Goal: Information Seeking & Learning: Get advice/opinions

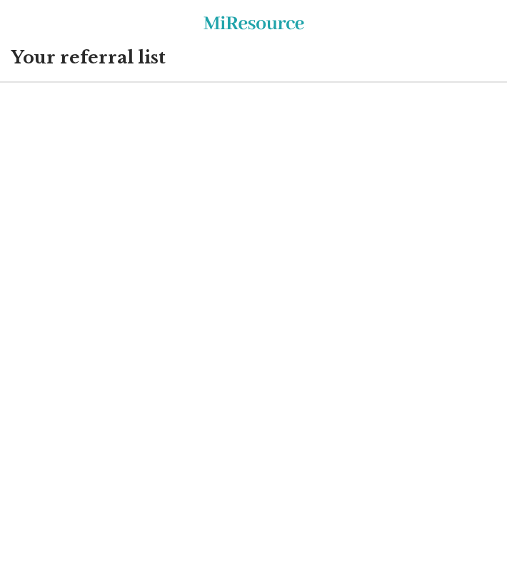
click at [398, 83] on html "Miresource logo Your referral list MiResource" at bounding box center [253, 41] width 507 height 83
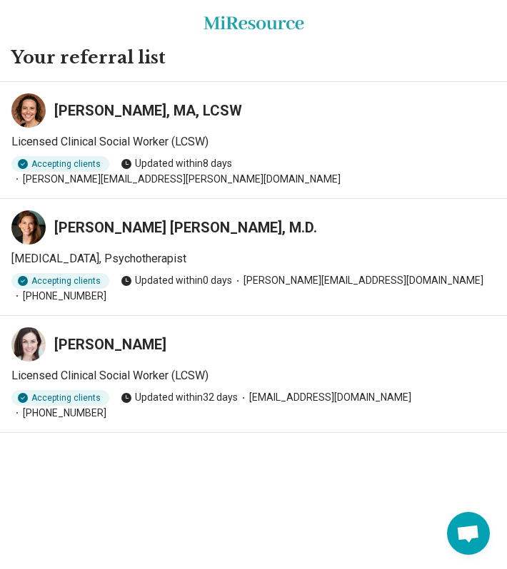
click at [127, 218] on h3 "[PERSON_NAME] [PERSON_NAME], M.D." at bounding box center [185, 228] width 263 height 20
click at [22, 221] on icon at bounding box center [28, 227] width 13 height 13
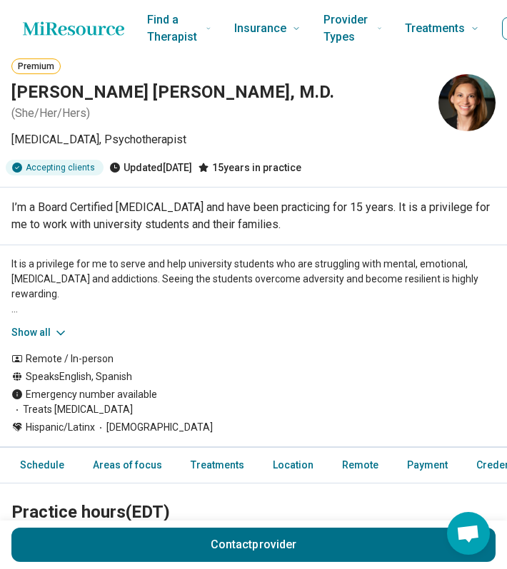
click at [39, 328] on button "Show all" at bounding box center [39, 332] width 56 height 15
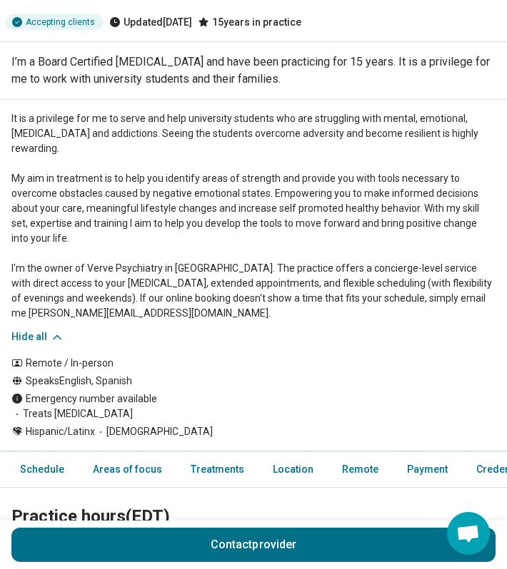
scroll to position [176, 0]
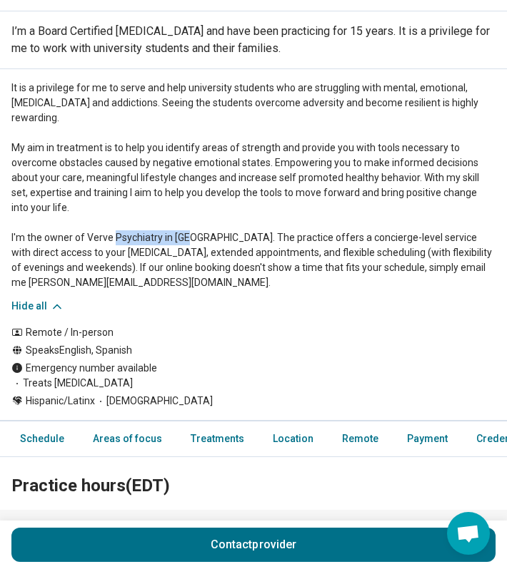
drag, startPoint x: 88, startPoint y: 236, endPoint x: 159, endPoint y: 240, distance: 71.5
click at [160, 240] on p "It is a privilege for me to serve and help university students who are struggli…" at bounding box center [253, 186] width 484 height 210
copy p "Verve Psychiatry"
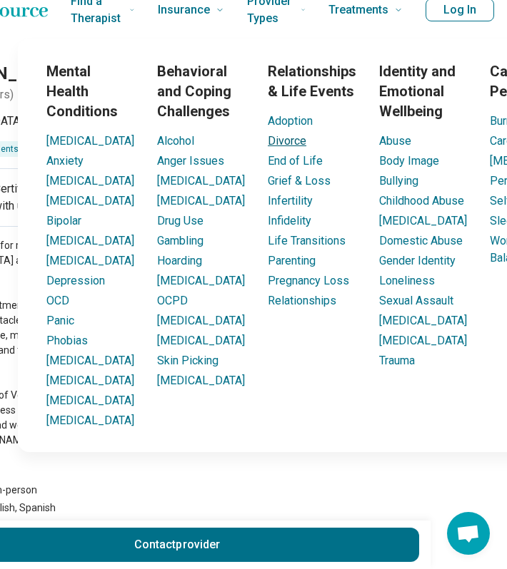
scroll to position [0, 76]
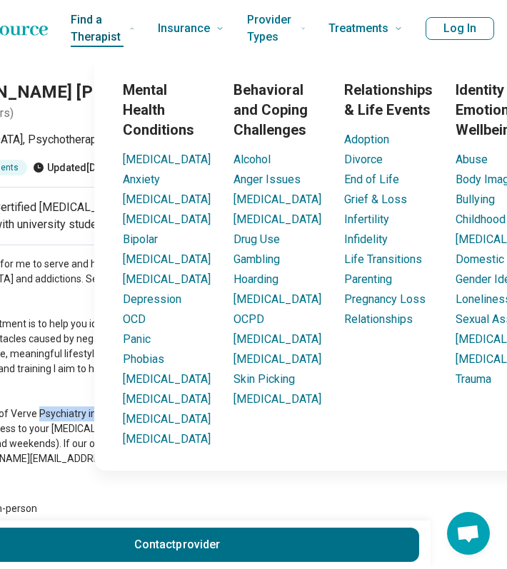
click at [88, 34] on span "Find a Therapist" at bounding box center [97, 28] width 53 height 37
click at [123, 54] on link "Find a Therapist" at bounding box center [103, 28] width 64 height 57
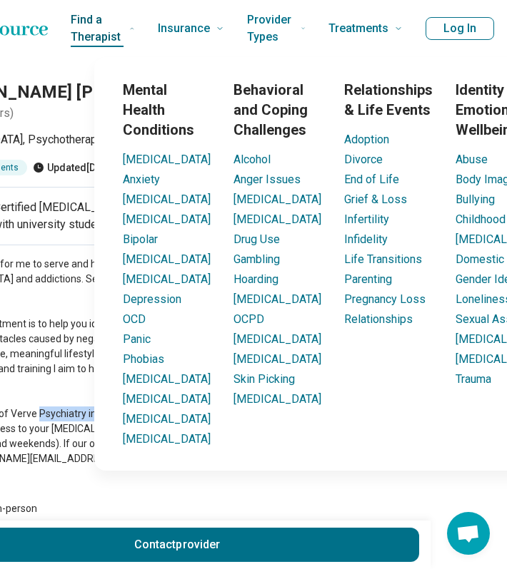
click at [123, 54] on link "Find a Therapist" at bounding box center [103, 28] width 64 height 57
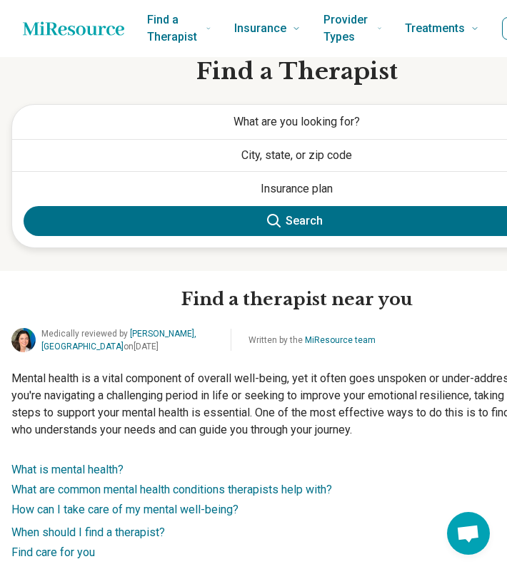
click at [271, 123] on span "What are you looking for?" at bounding box center [296, 122] width 126 height 14
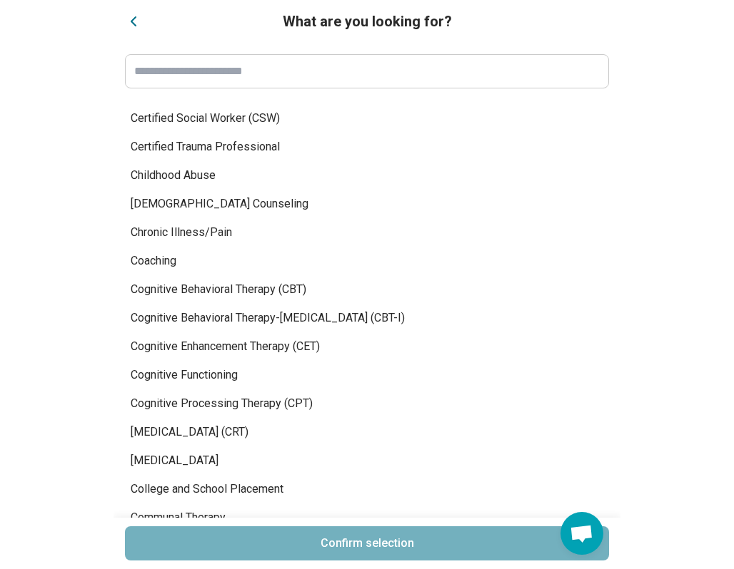
scroll to position [1953, 0]
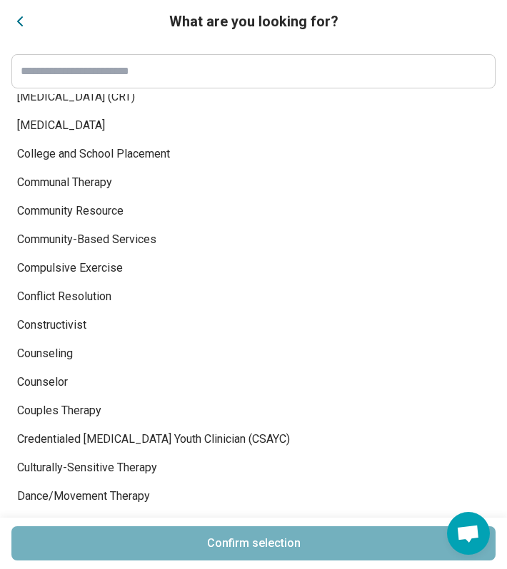
click at [14, 6] on header "What are you looking for?" at bounding box center [253, 21] width 507 height 43
click at [21, 17] on icon "Close" at bounding box center [20, 21] width 4 height 9
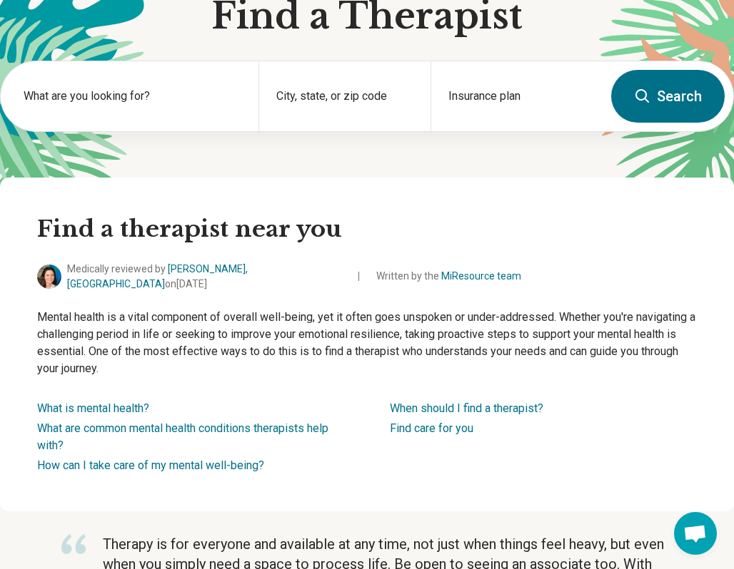
scroll to position [68, 0]
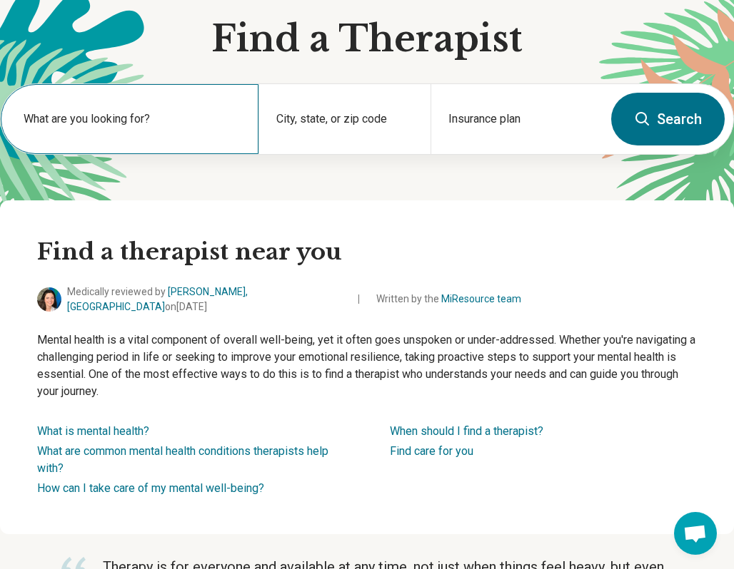
click at [208, 126] on label "What are you looking for?" at bounding box center [133, 119] width 218 height 17
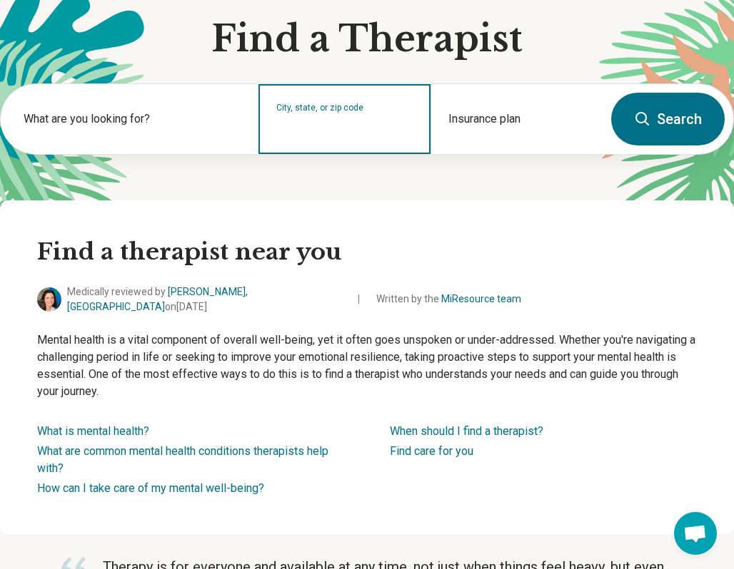
click at [354, 138] on div "City, state, or zip code" at bounding box center [344, 119] width 172 height 70
type input "*****"
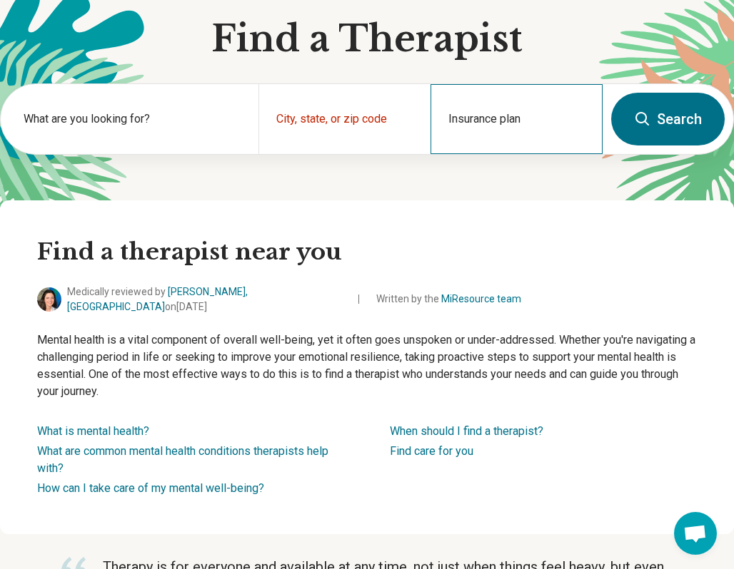
click at [506, 110] on div "Insurance plan" at bounding box center [516, 119] width 172 height 70
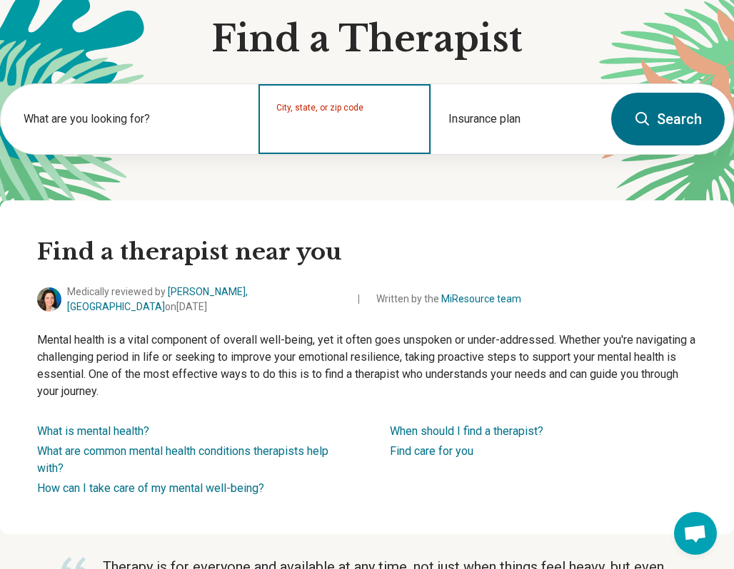
click at [328, 133] on input "City, state, or zip code" at bounding box center [344, 128] width 137 height 17
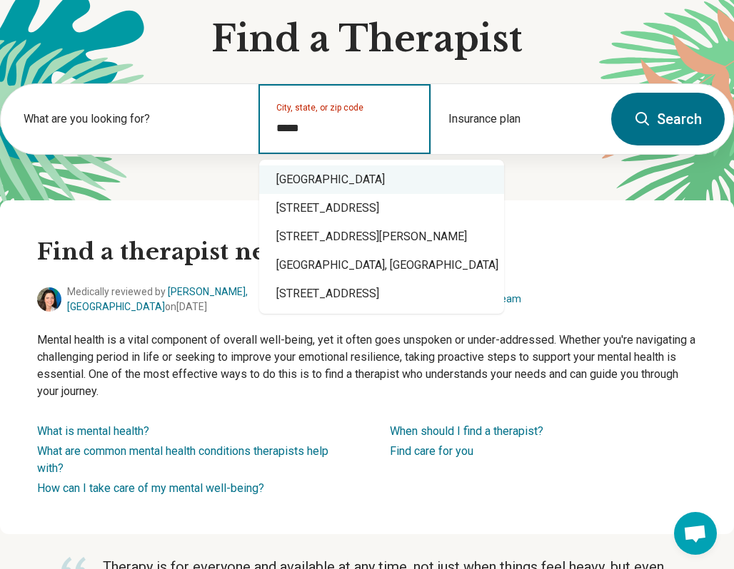
click at [390, 180] on div "[GEOGRAPHIC_DATA]" at bounding box center [381, 180] width 245 height 29
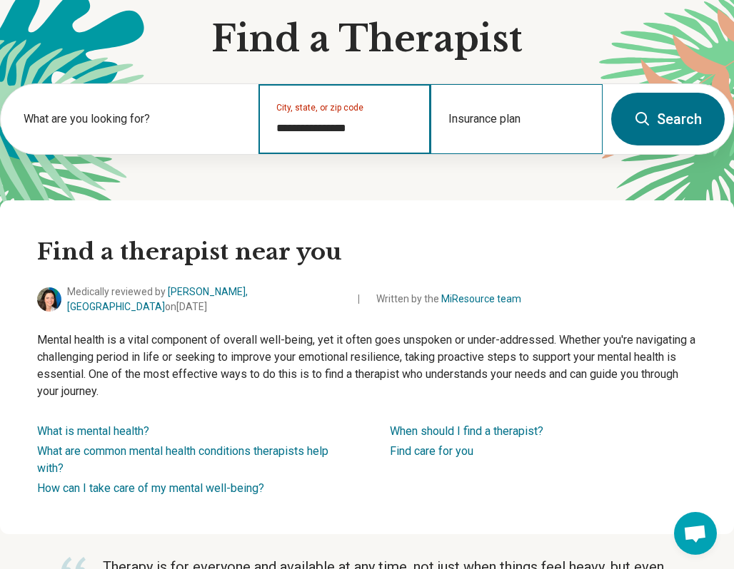
type input "**********"
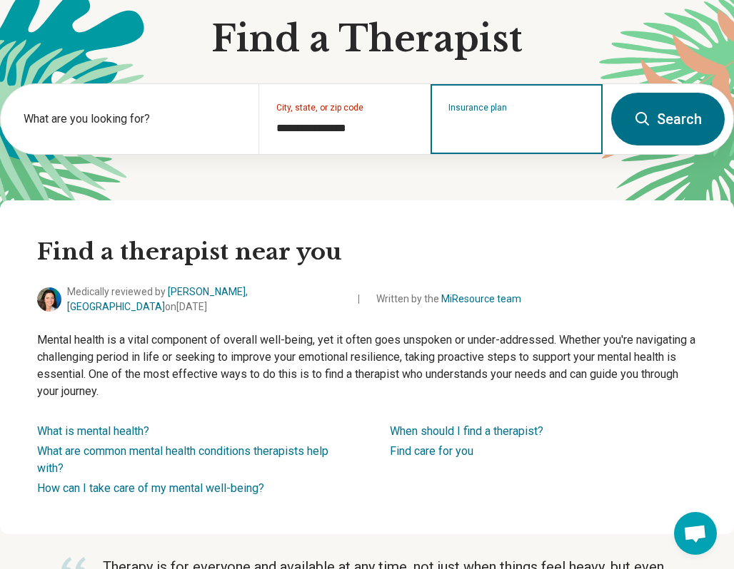
click at [476, 123] on input "Insurance plan" at bounding box center [516, 128] width 137 height 17
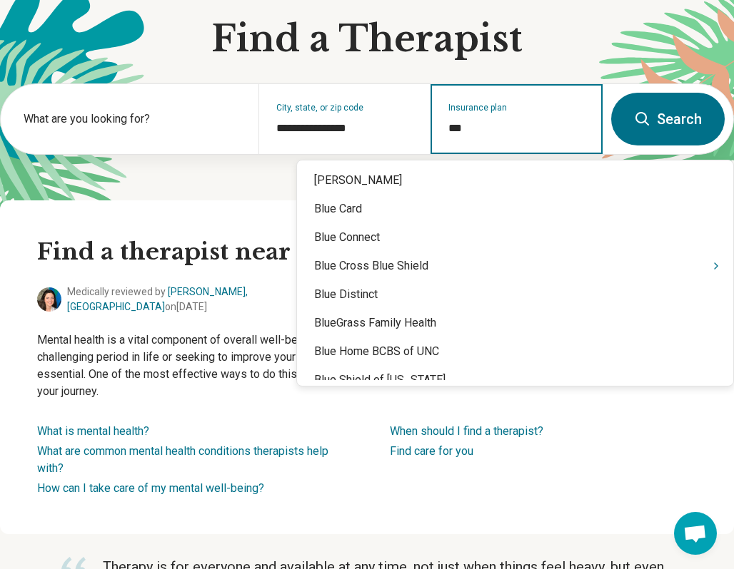
type input "****"
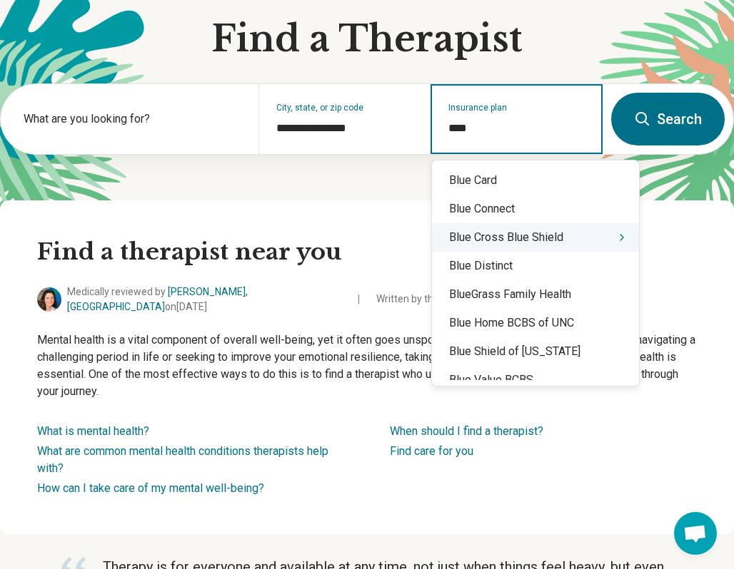
click at [506, 235] on div "Blue Cross Blue Shield" at bounding box center [535, 237] width 207 height 29
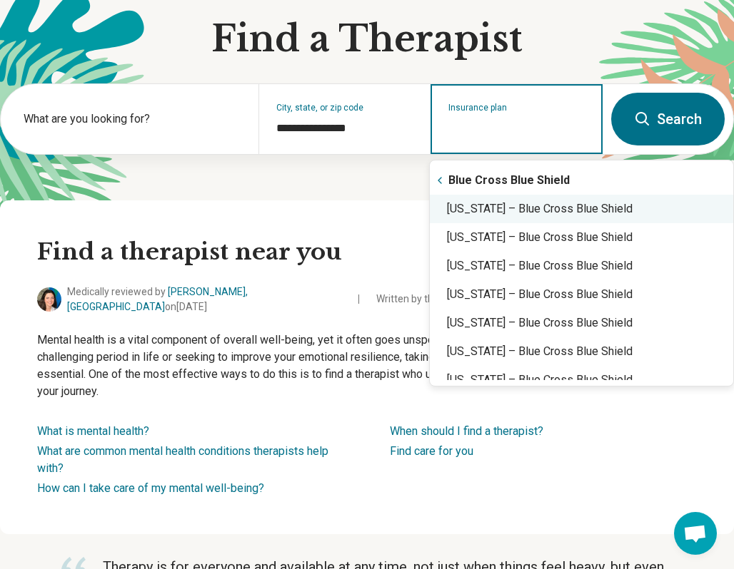
click at [506, 213] on div "[US_STATE] – Blue Cross Blue Shield" at bounding box center [581, 209] width 303 height 29
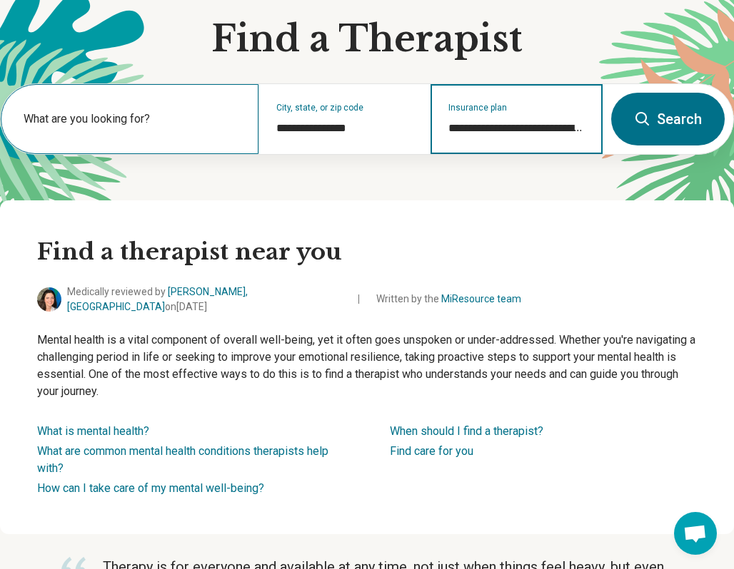
type input "**********"
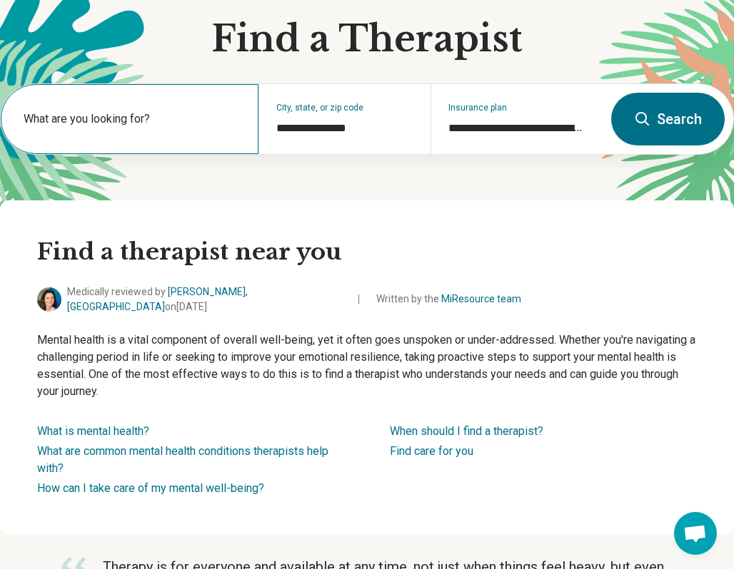
click at [106, 127] on label "What are you looking for?" at bounding box center [133, 119] width 218 height 17
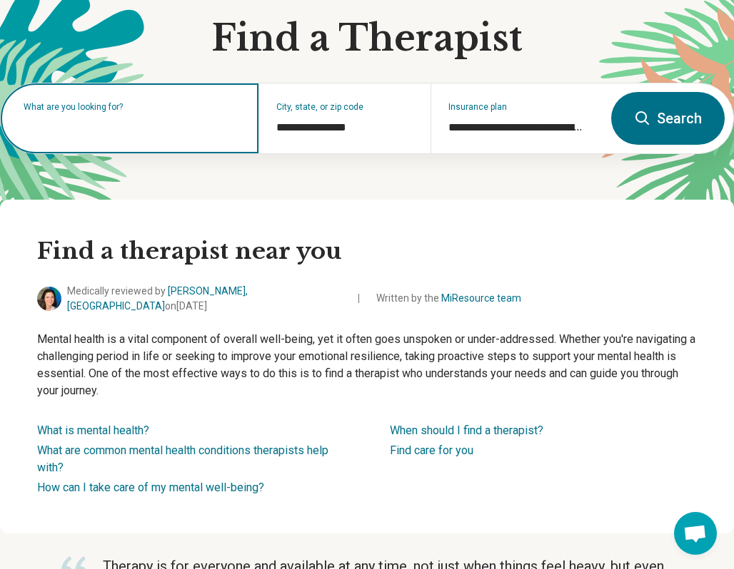
scroll to position [0, 0]
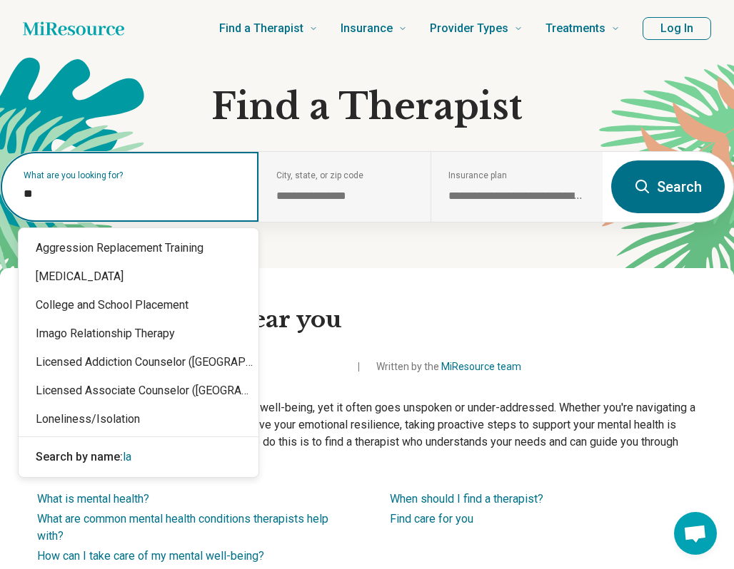
type input "*"
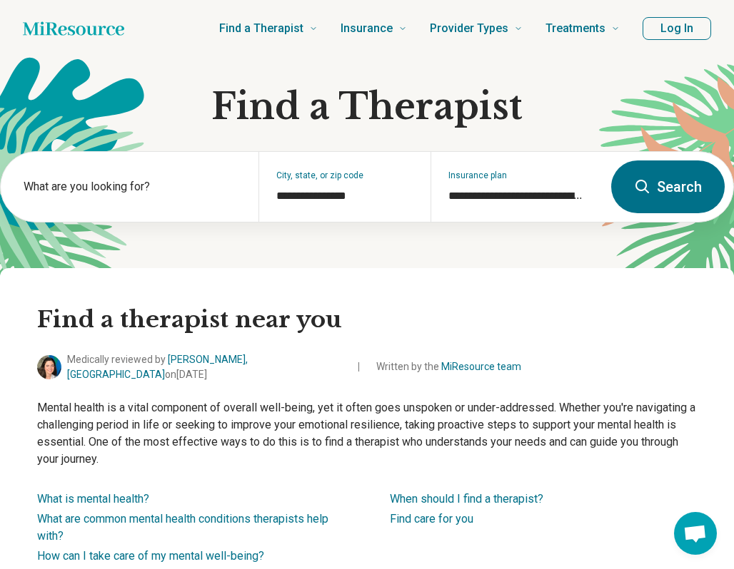
click at [506, 175] on button "Search" at bounding box center [667, 187] width 113 height 53
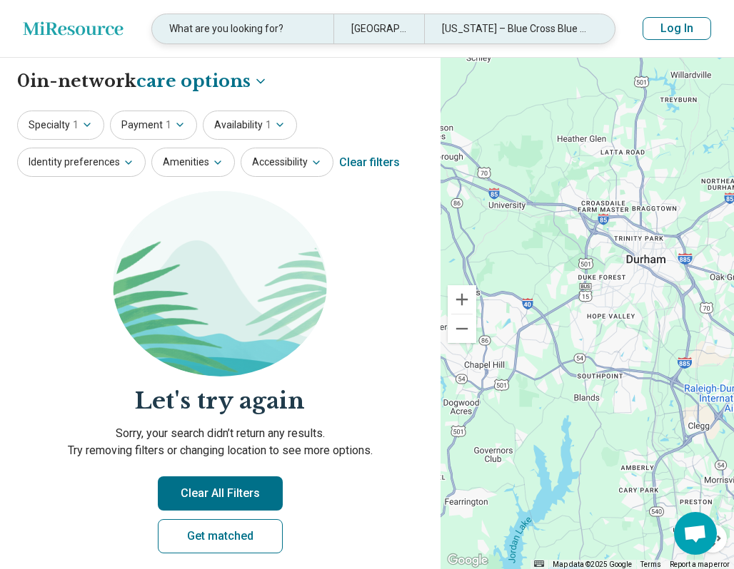
click at [470, 25] on div "[US_STATE] – Blue Cross Blue Shield" at bounding box center [514, 28] width 181 height 29
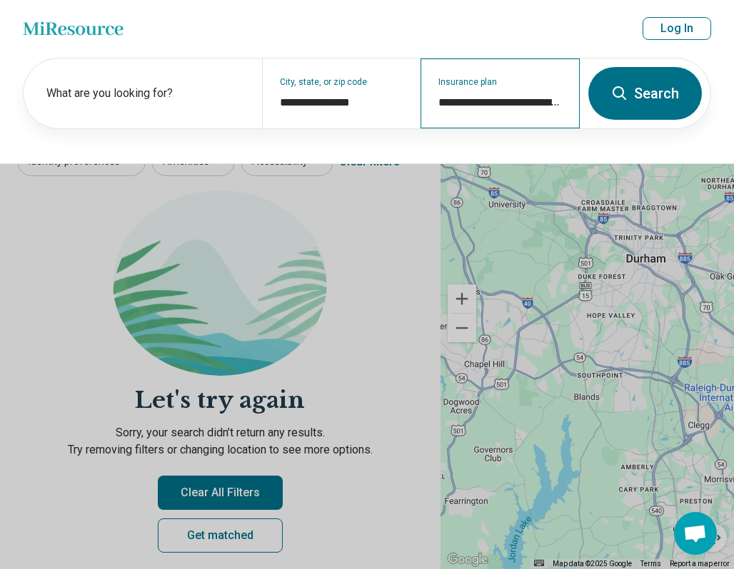
click at [482, 82] on div "**********" at bounding box center [499, 94] width 159 height 70
click at [328, 214] on button at bounding box center [367, 284] width 734 height 569
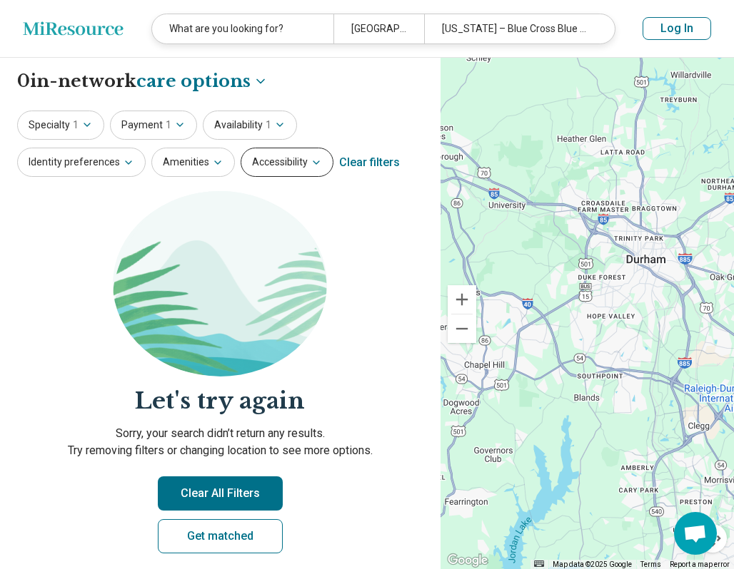
click at [288, 163] on button "Accessibility" at bounding box center [287, 162] width 93 height 29
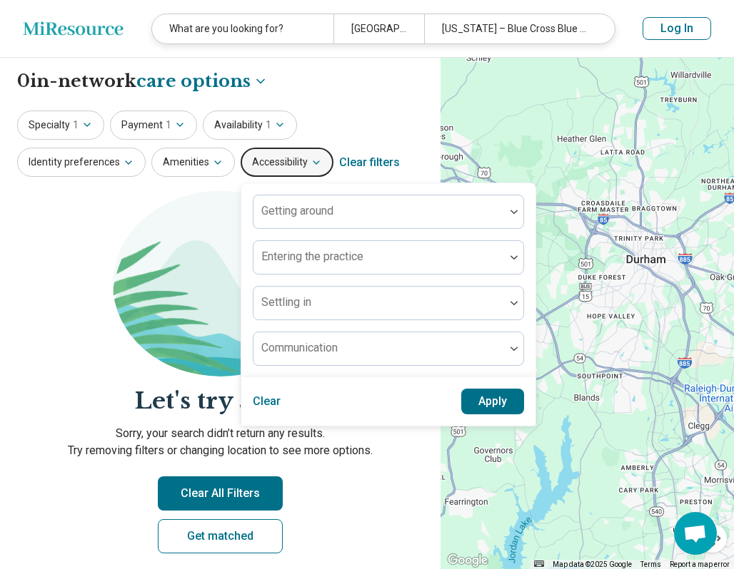
click at [288, 163] on button "Accessibility" at bounding box center [287, 162] width 93 height 29
click at [195, 308] on img at bounding box center [220, 284] width 214 height 186
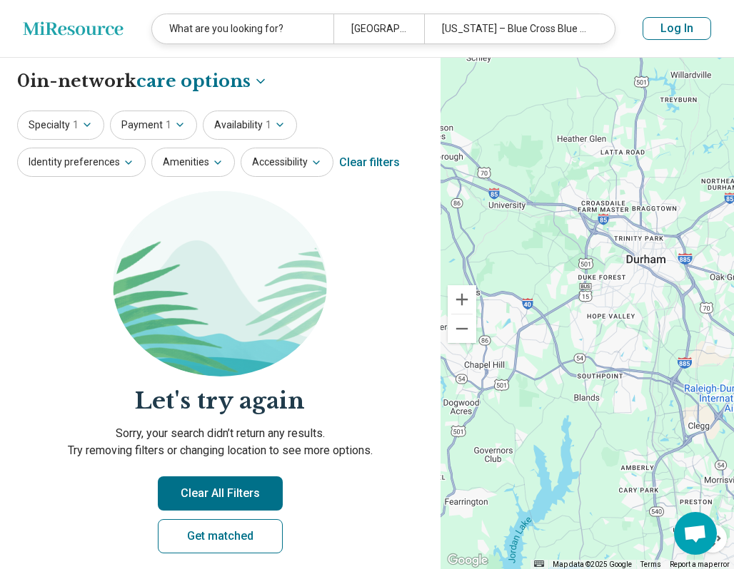
click at [244, 500] on button "Clear All Filters" at bounding box center [220, 494] width 125 height 34
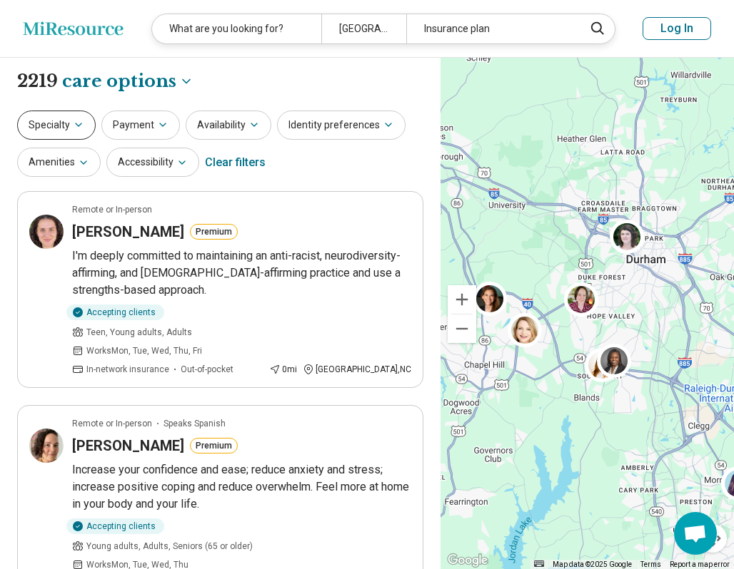
click at [76, 126] on icon "button" at bounding box center [78, 124] width 11 height 11
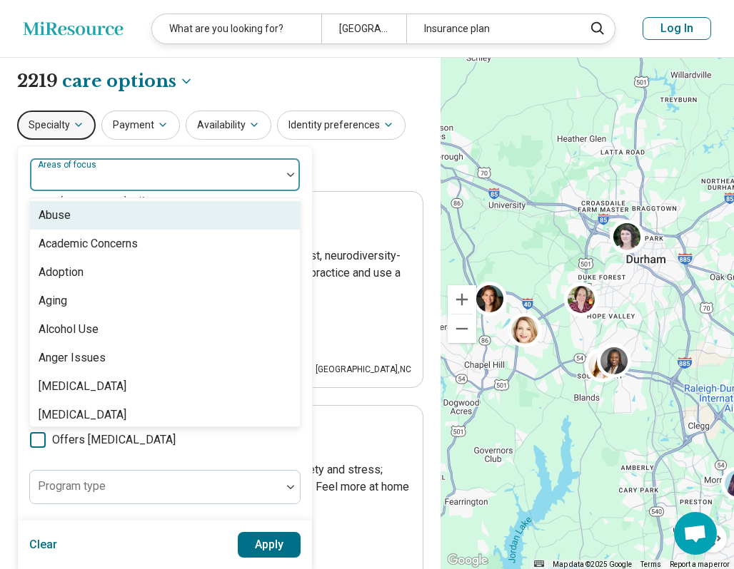
click at [83, 173] on div "Areas of focus" at bounding box center [164, 175] width 271 height 34
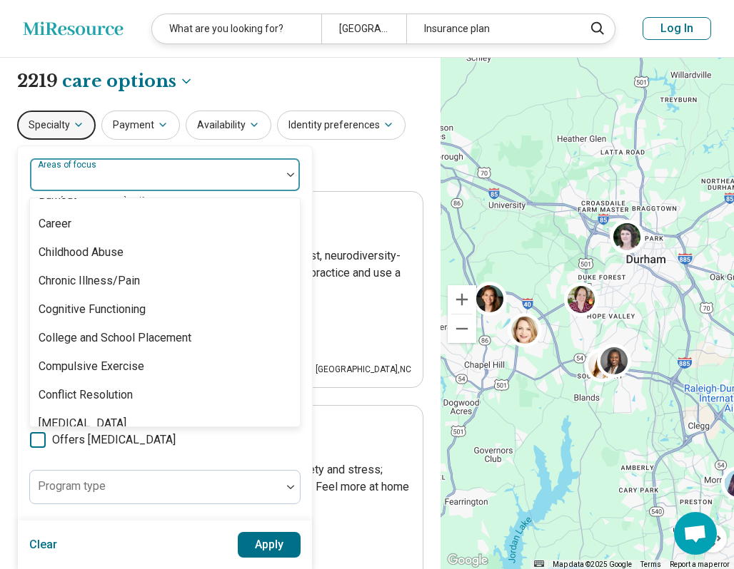
scroll to position [624, 0]
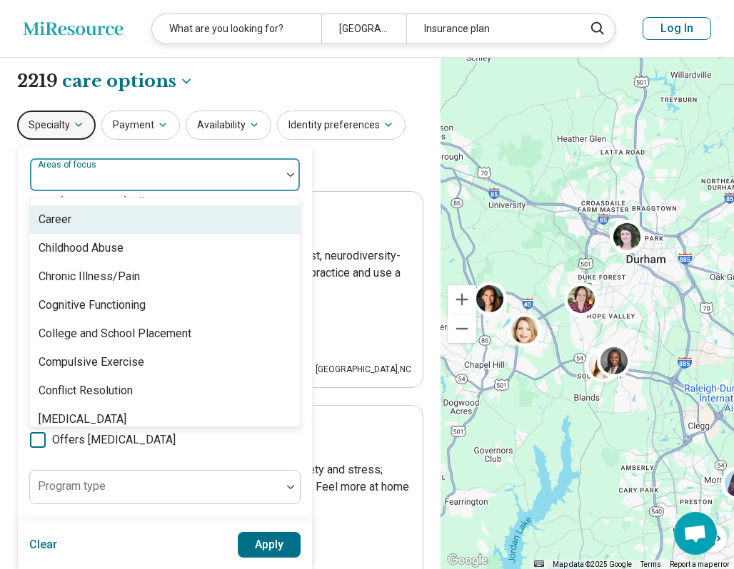
click at [286, 88] on div "**********" at bounding box center [220, 81] width 406 height 24
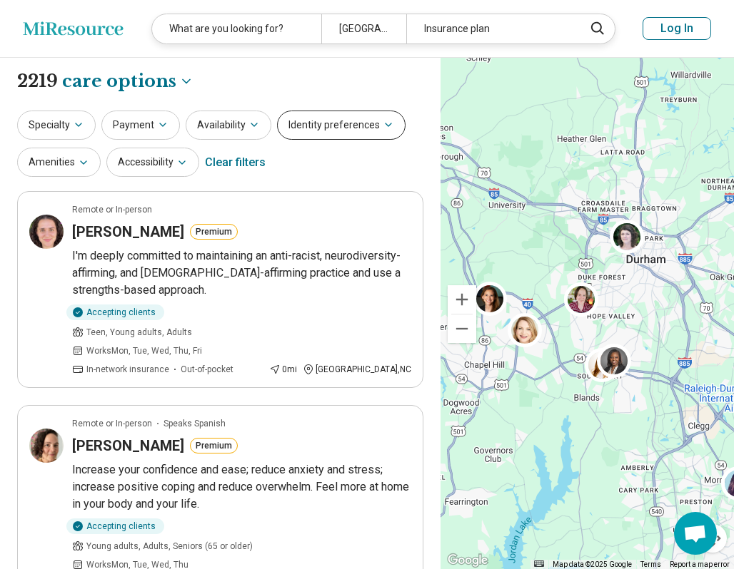
click at [300, 129] on button "Identity preferences" at bounding box center [341, 125] width 128 height 29
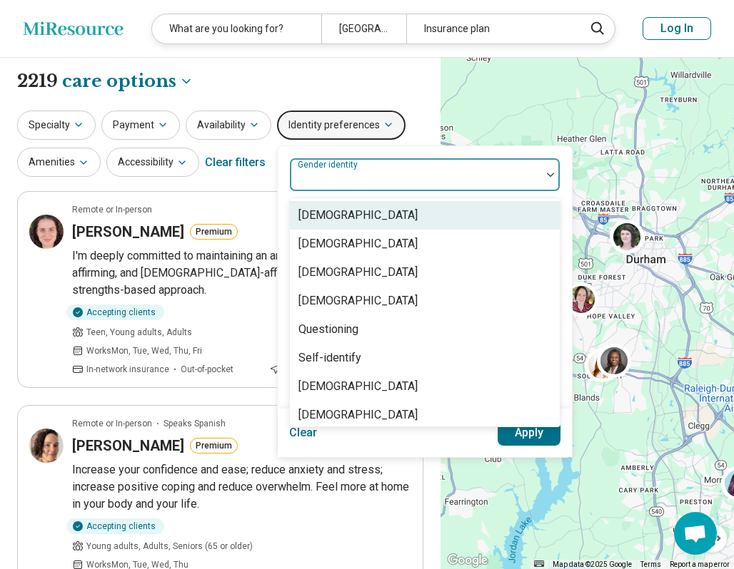
click at [338, 167] on label "Gender identity" at bounding box center [329, 165] width 63 height 10
click at [362, 126] on button "Identity preferences" at bounding box center [341, 125] width 128 height 29
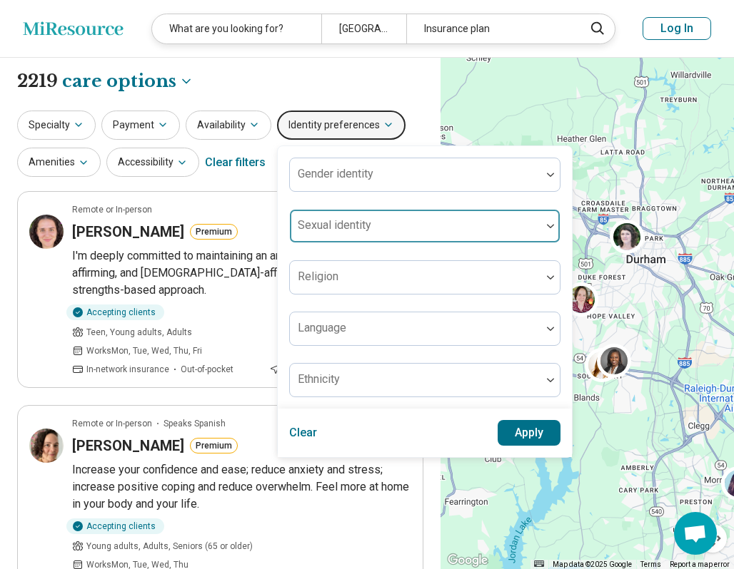
click at [348, 235] on div at bounding box center [415, 232] width 240 height 20
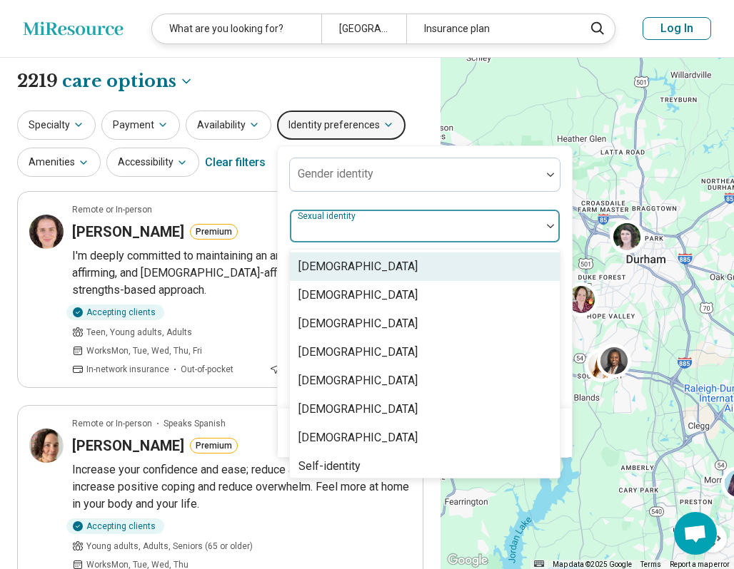
click at [347, 222] on div at bounding box center [415, 232] width 240 height 20
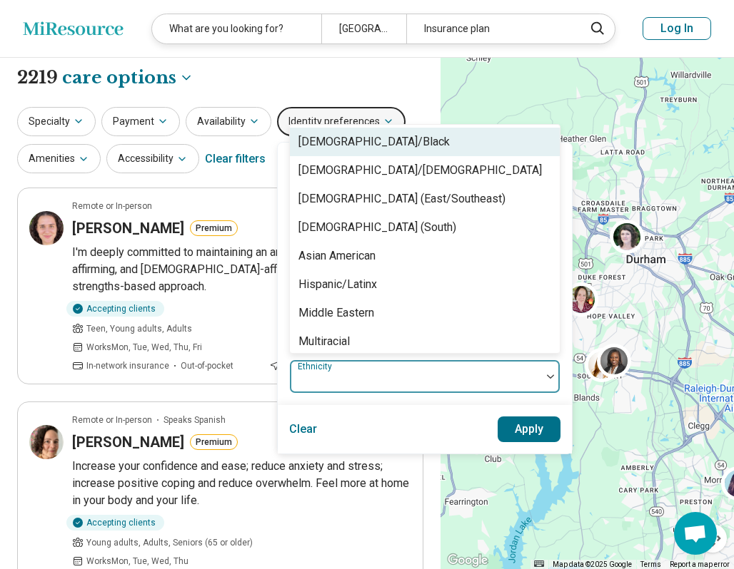
click at [345, 375] on div at bounding box center [415, 376] width 251 height 31
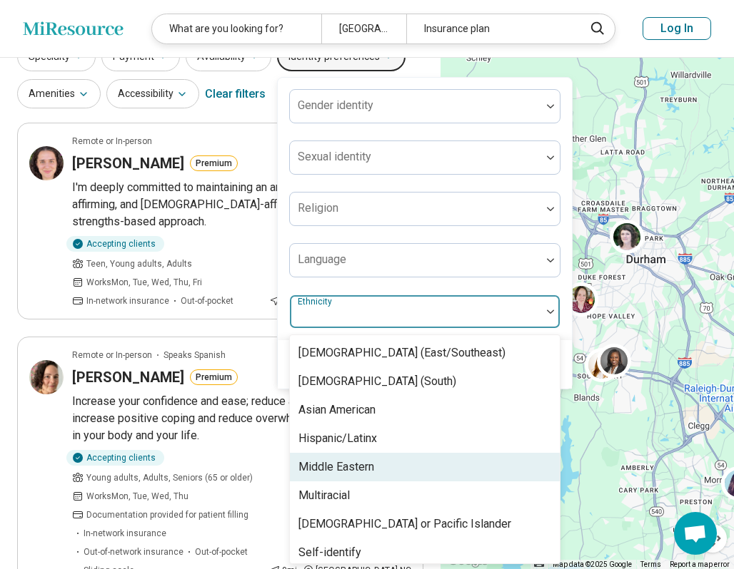
scroll to position [54, 0]
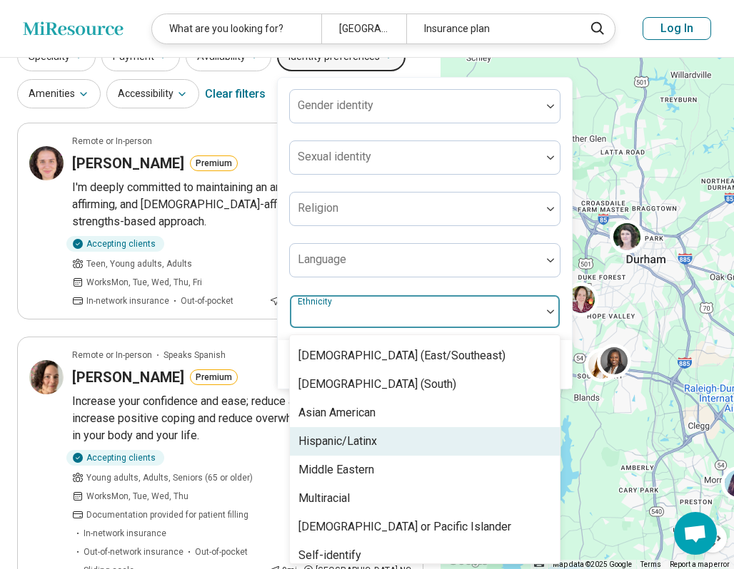
click at [355, 442] on div "Hispanic/Latinx" at bounding box center [337, 441] width 79 height 17
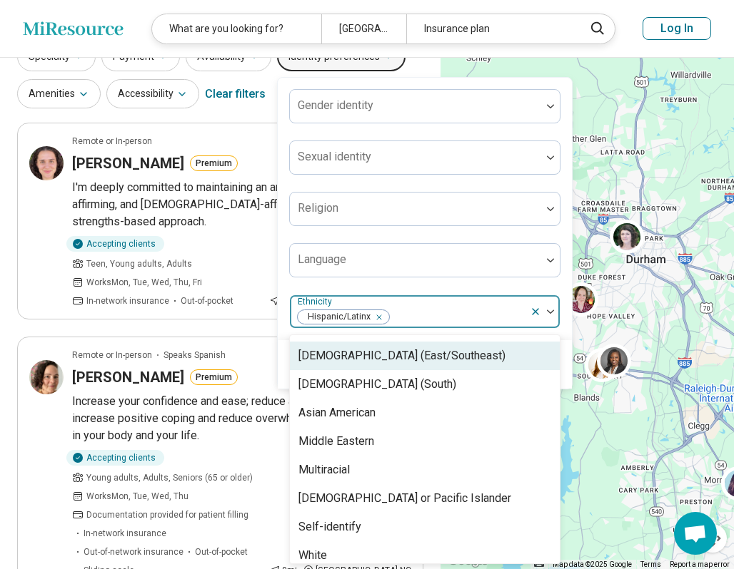
click at [385, 298] on div "Hispanic/Latinx" at bounding box center [410, 311] width 240 height 31
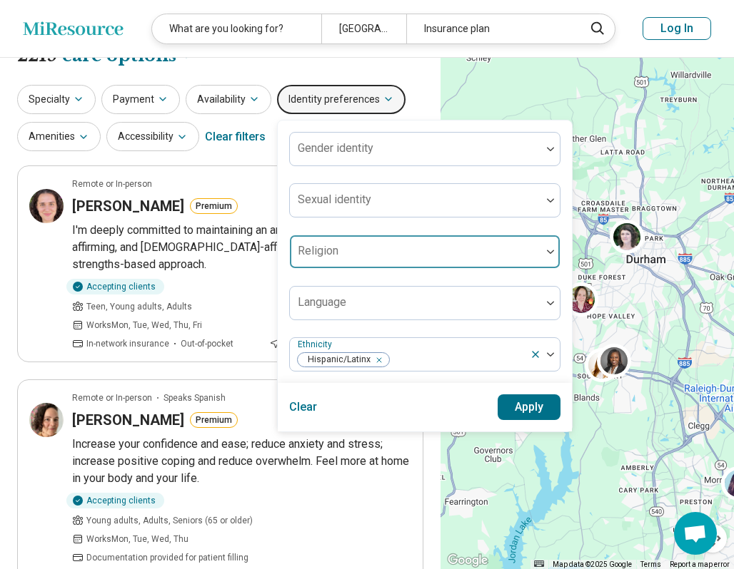
scroll to position [0, 0]
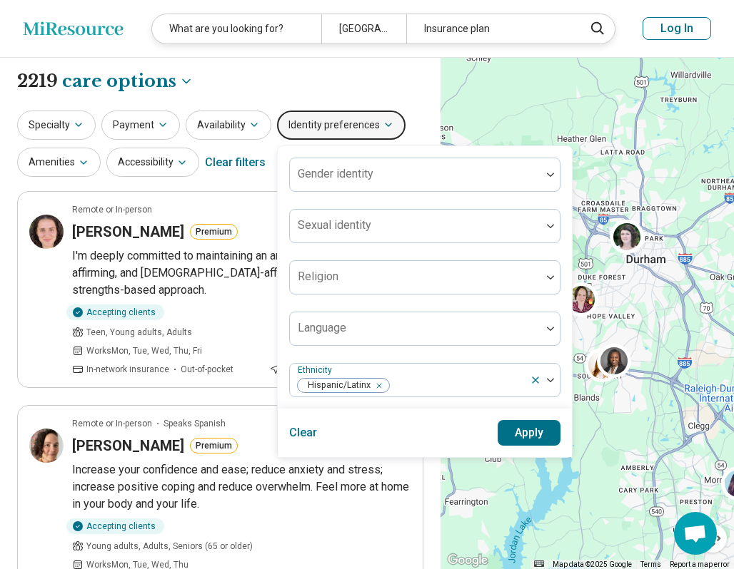
click at [506, 430] on button "Apply" at bounding box center [529, 433] width 64 height 26
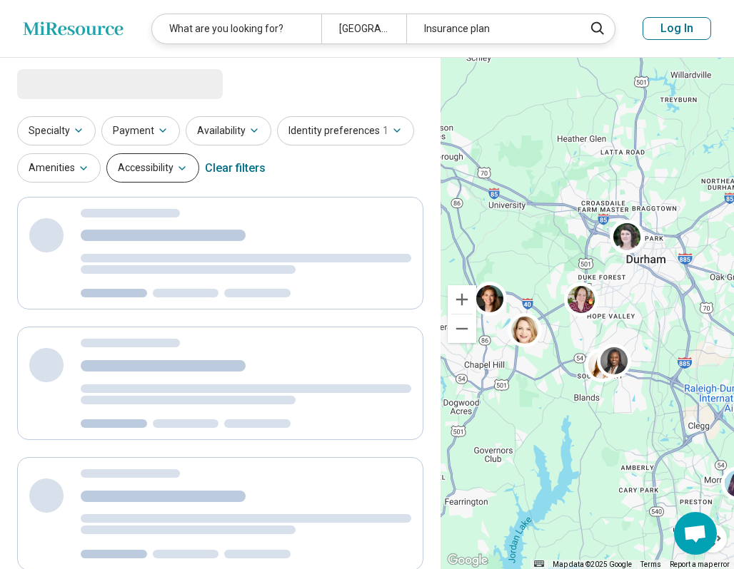
select select "***"
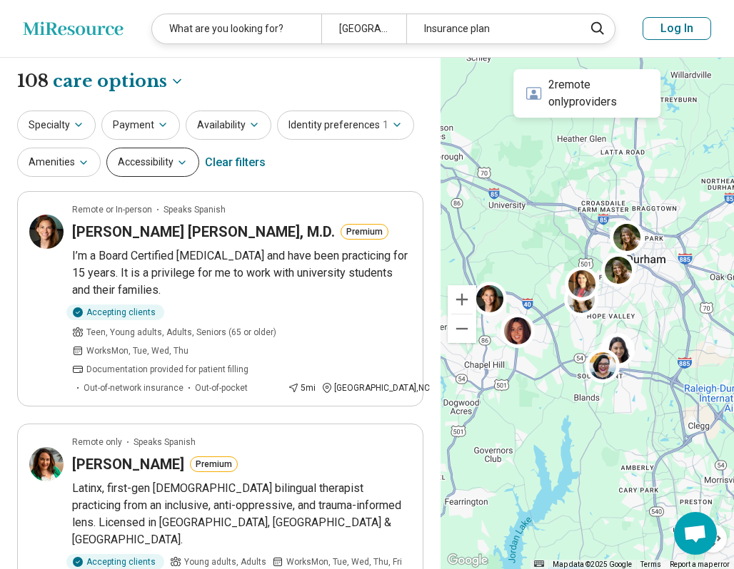
click at [157, 159] on button "Accessibility" at bounding box center [152, 162] width 93 height 29
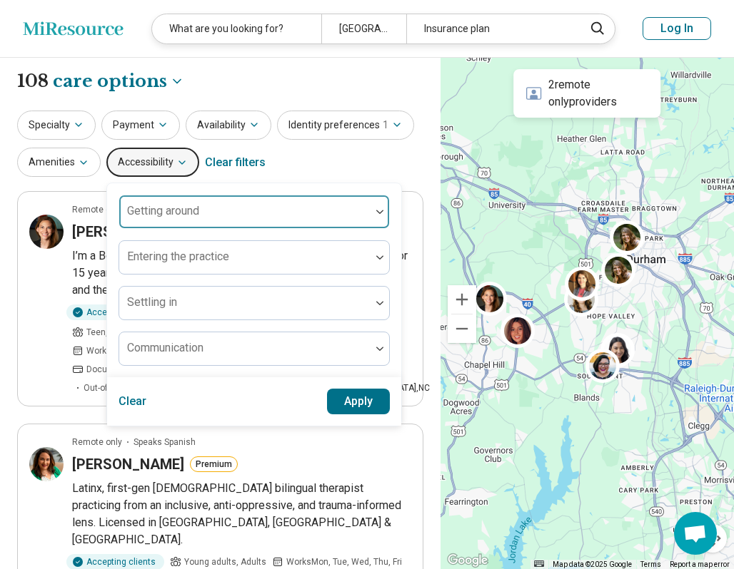
click at [173, 204] on label "Getting around" at bounding box center [163, 211] width 72 height 14
click at [173, 203] on label "Getting around" at bounding box center [157, 202] width 61 height 10
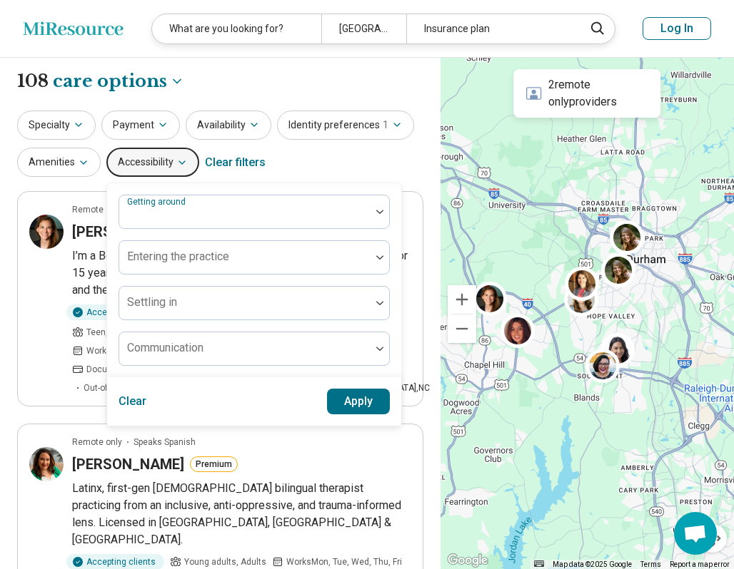
click at [147, 151] on button "Accessibility" at bounding box center [152, 162] width 93 height 29
click at [55, 165] on button "Amenities" at bounding box center [58, 162] width 83 height 29
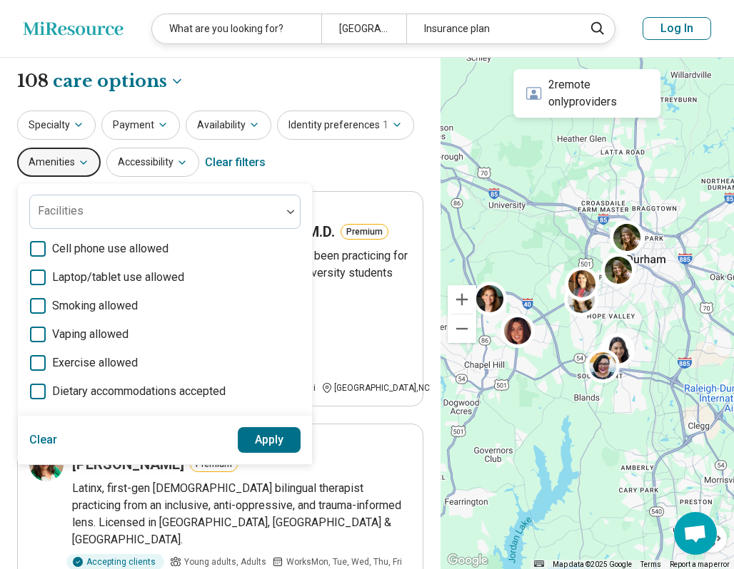
click at [52, 166] on button "Amenities" at bounding box center [58, 162] width 83 height 29
click at [137, 131] on button "Payment" at bounding box center [140, 125] width 79 height 29
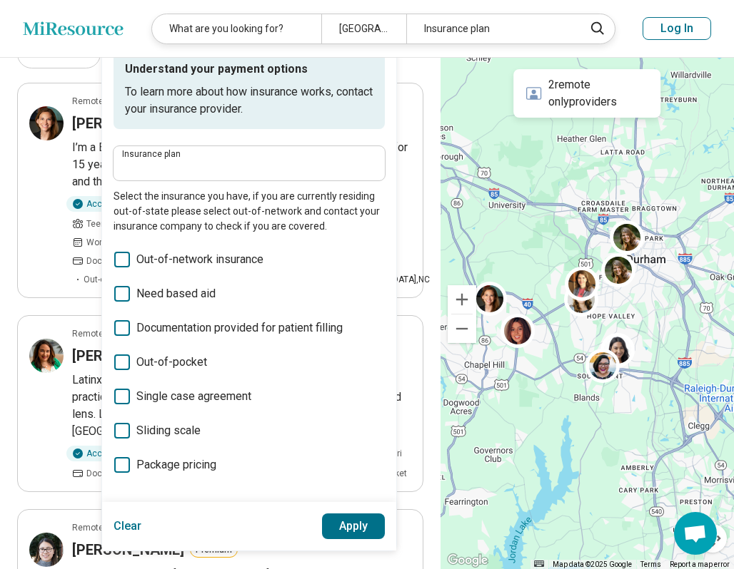
scroll to position [113, 0]
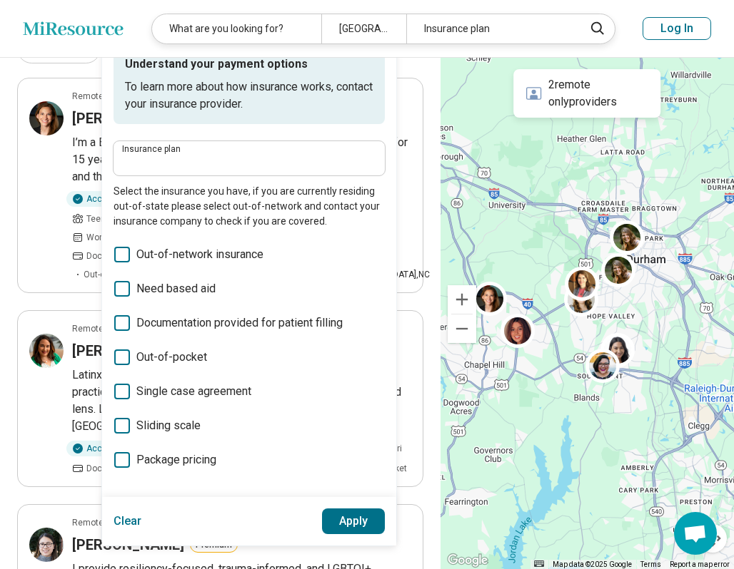
click at [136, 291] on span "Need based aid" at bounding box center [175, 288] width 79 height 17
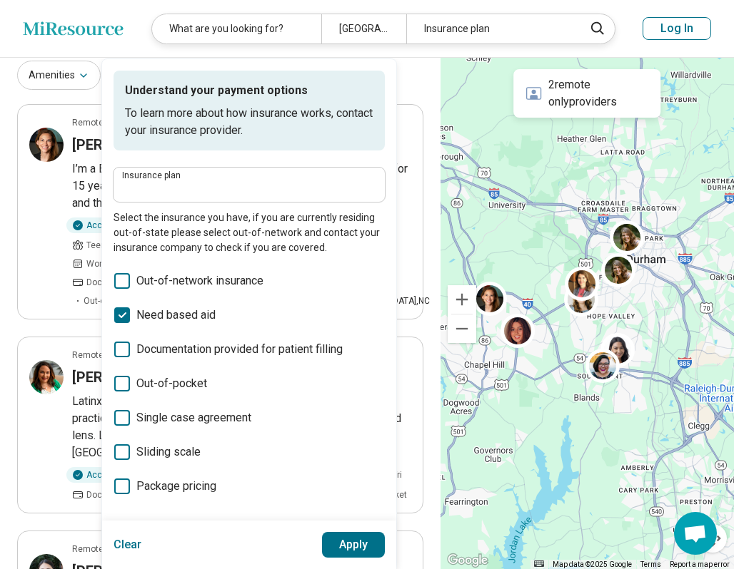
scroll to position [86, 0]
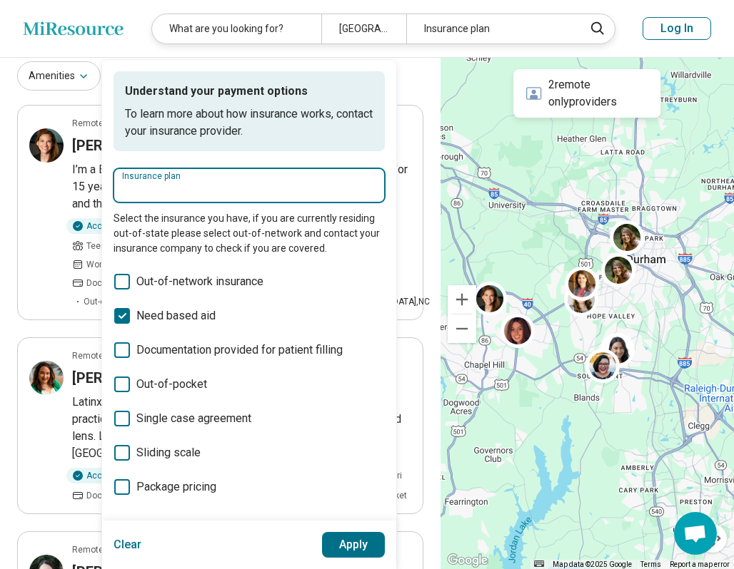
click at [144, 183] on input "Insurance plan" at bounding box center [249, 189] width 254 height 17
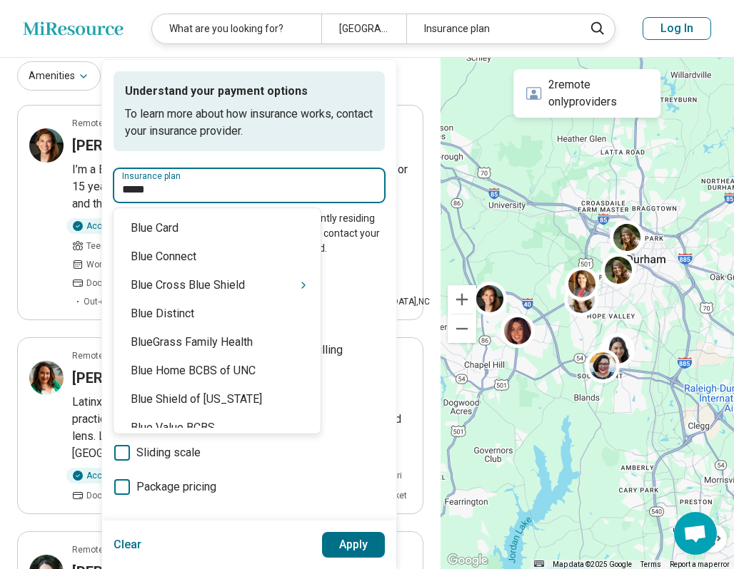
type input "******"
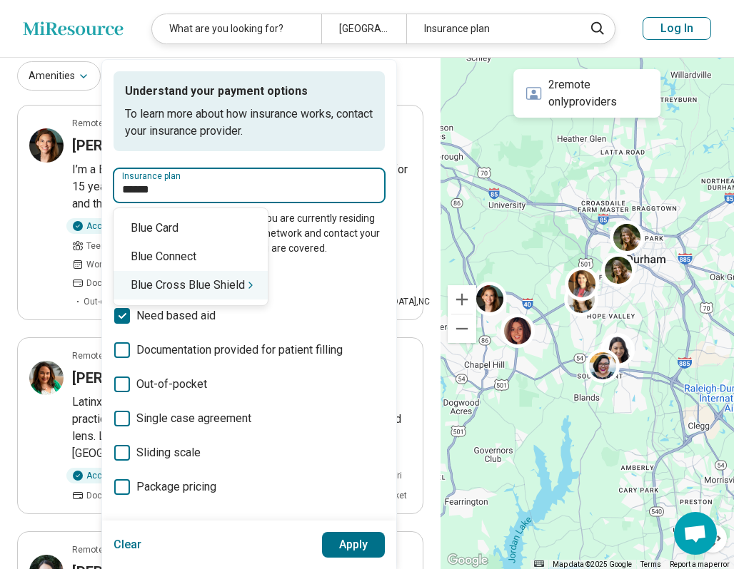
click at [186, 294] on div "Blue Cross Blue Shield" at bounding box center [190, 285] width 154 height 29
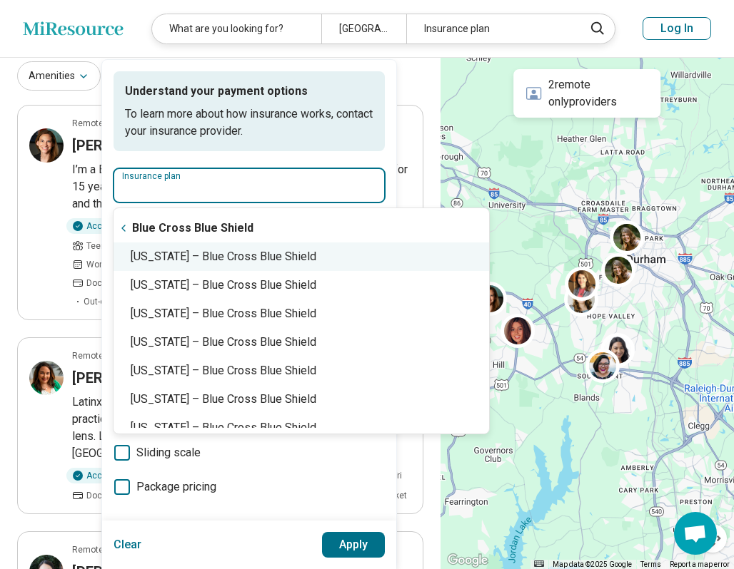
click at [204, 255] on div "[US_STATE] – Blue Cross Blue Shield" at bounding box center [300, 257] width 375 height 29
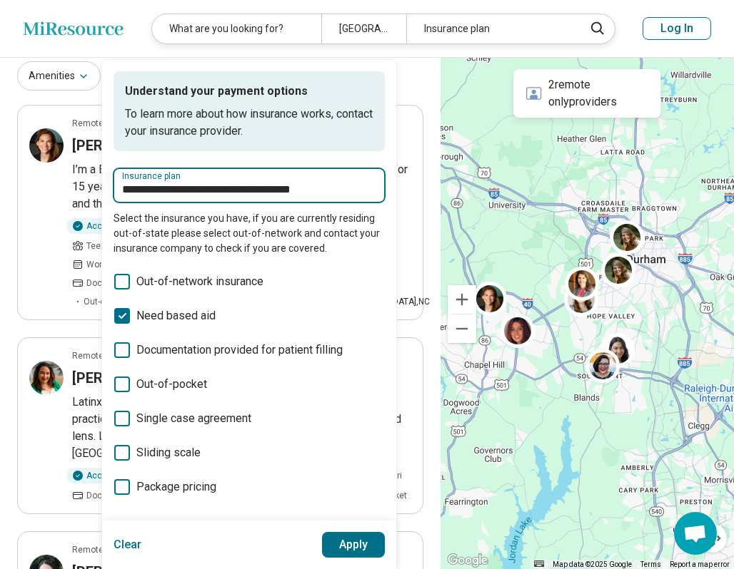
type input "**********"
click at [343, 543] on button "Apply" at bounding box center [354, 545] width 64 height 26
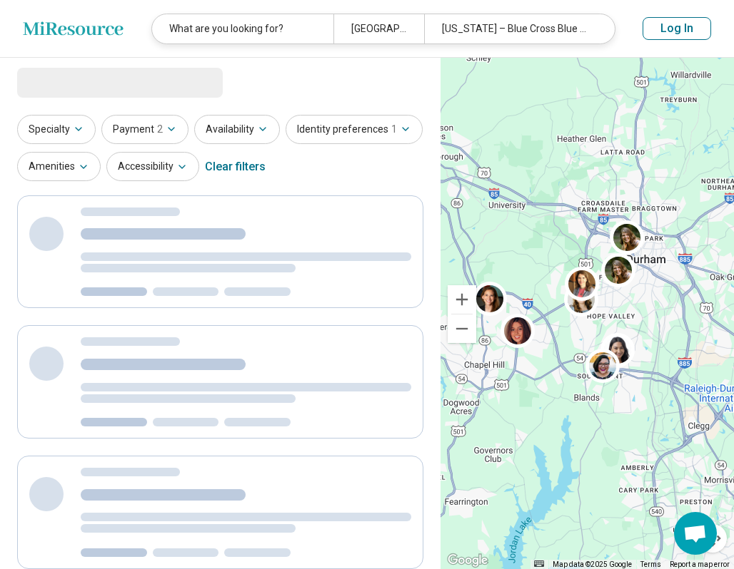
scroll to position [0, 0]
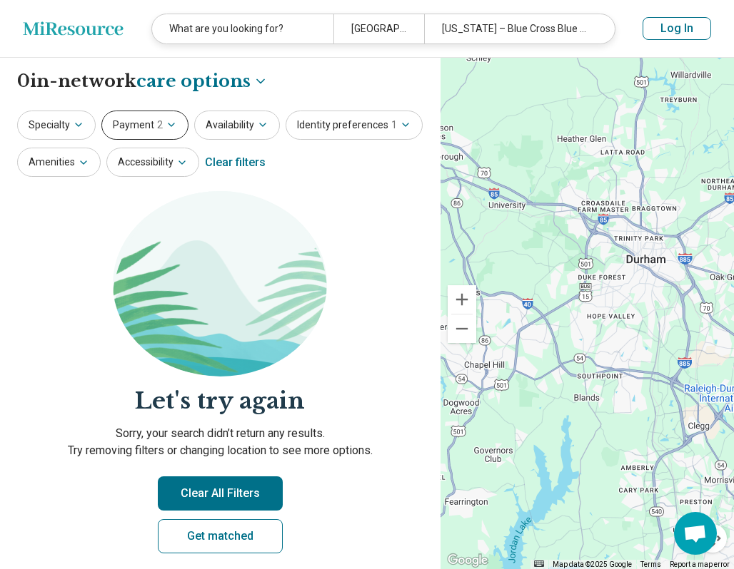
click at [146, 129] on button "Payment 2" at bounding box center [144, 125] width 87 height 29
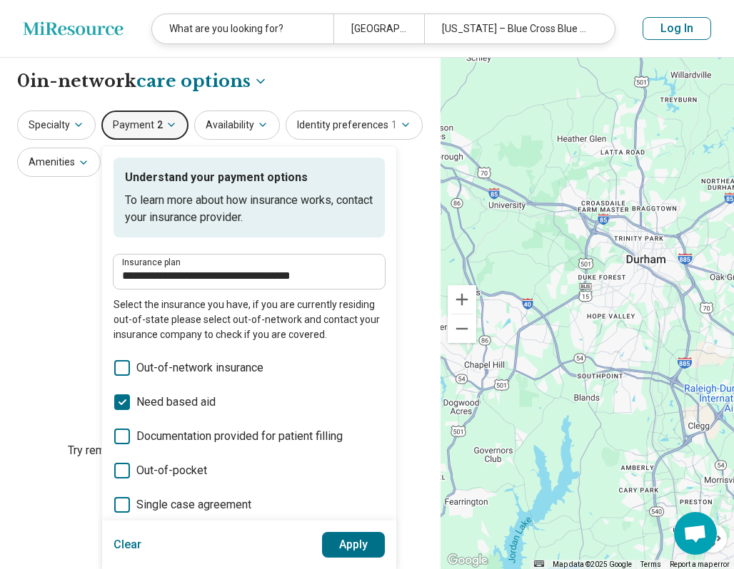
click at [196, 285] on div "**********" at bounding box center [248, 272] width 271 height 34
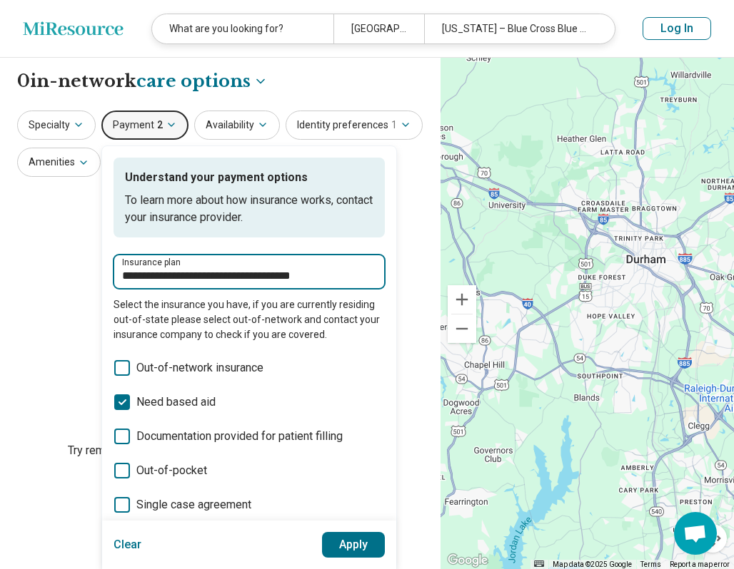
click at [195, 280] on input "**********" at bounding box center [249, 276] width 254 height 17
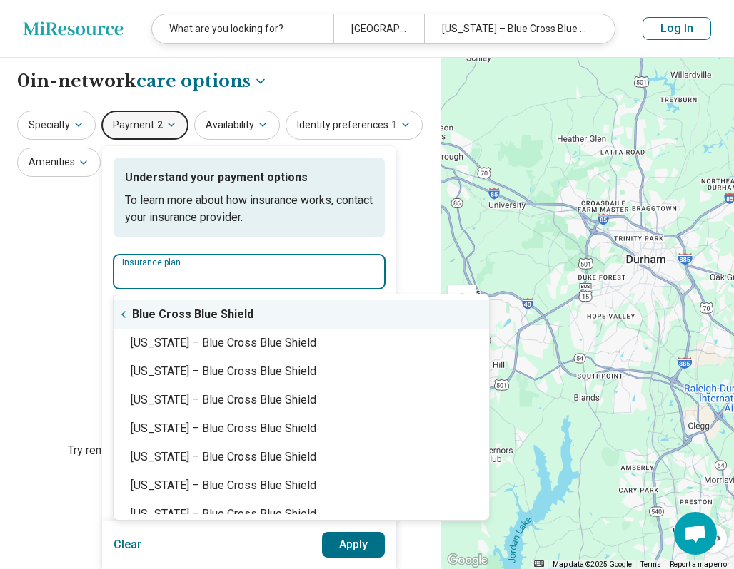
click at [131, 308] on div "Blue Cross Blue Shield" at bounding box center [300, 314] width 375 height 29
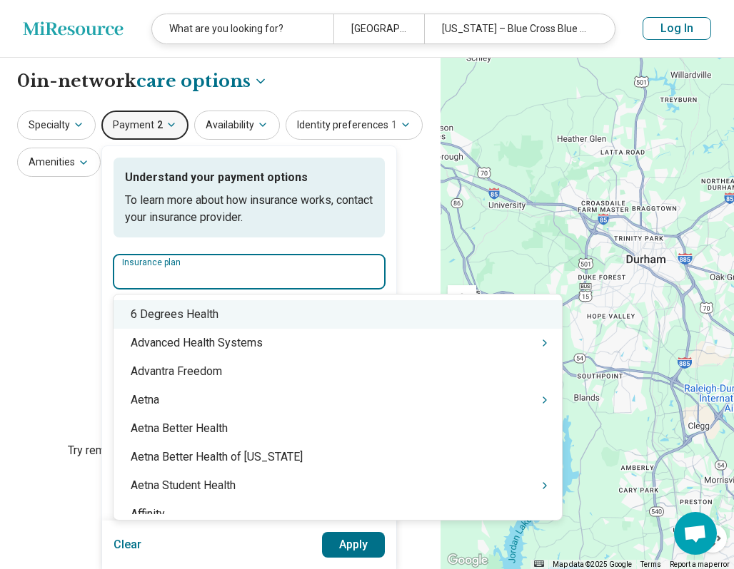
click at [126, 315] on div "6 Degrees Health" at bounding box center [337, 314] width 448 height 29
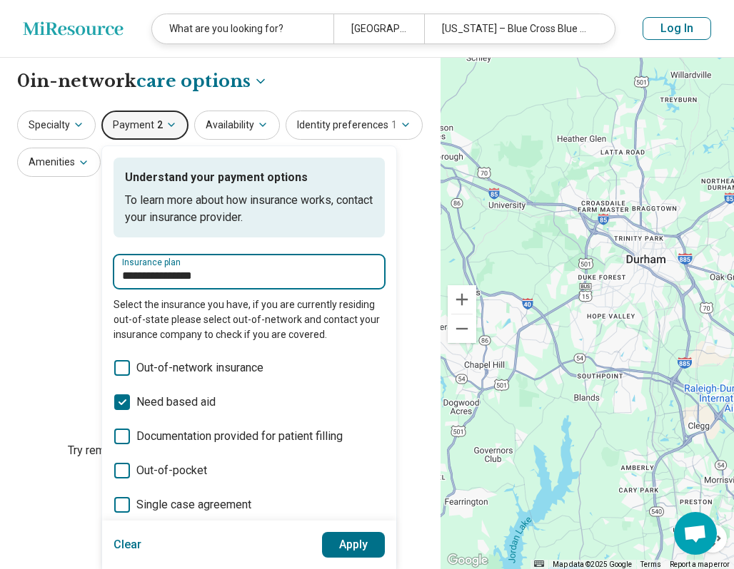
click at [159, 270] on input "**********" at bounding box center [249, 276] width 254 height 17
click at [218, 280] on input "**********" at bounding box center [249, 276] width 254 height 17
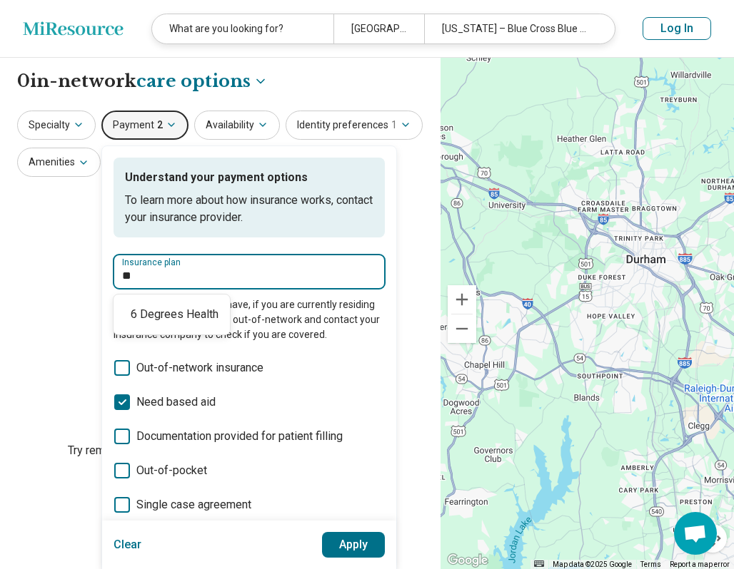
type input "*"
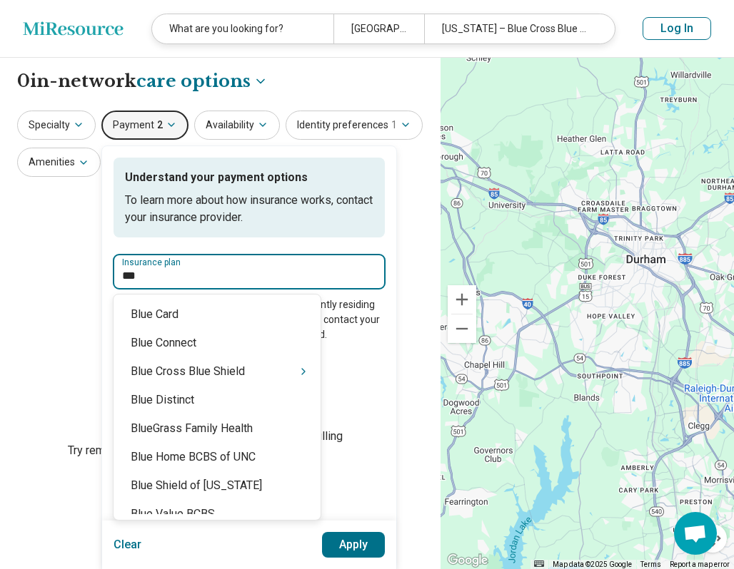
type input "****"
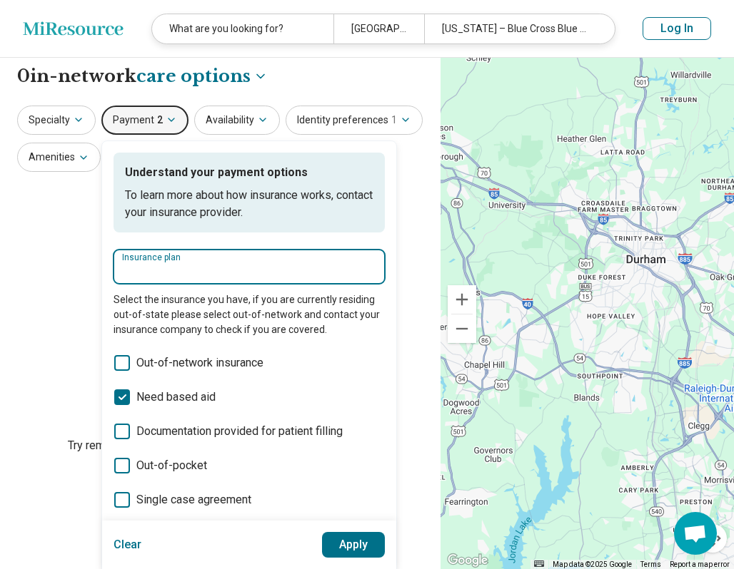
scroll to position [6, 0]
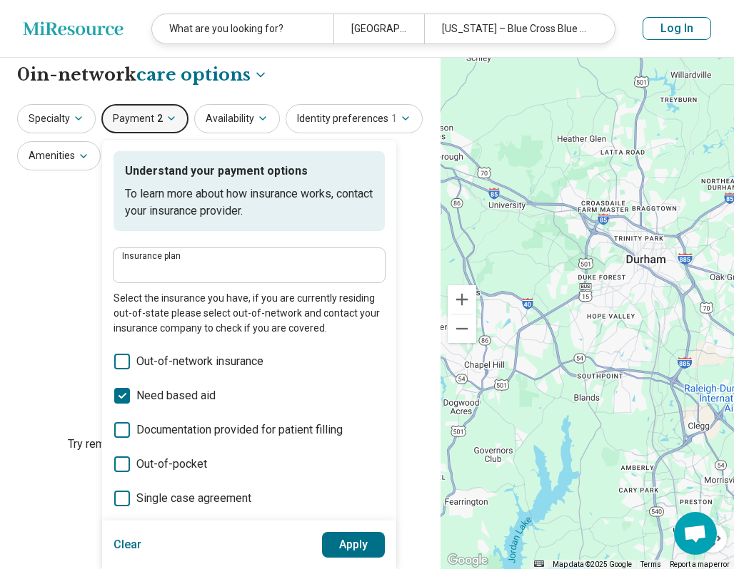
click at [192, 253] on label "Insurance plan" at bounding box center [249, 256] width 254 height 9
click at [192, 261] on input "Insurance plan" at bounding box center [249, 269] width 254 height 17
click at [180, 270] on input "Insurance plan" at bounding box center [249, 269] width 254 height 17
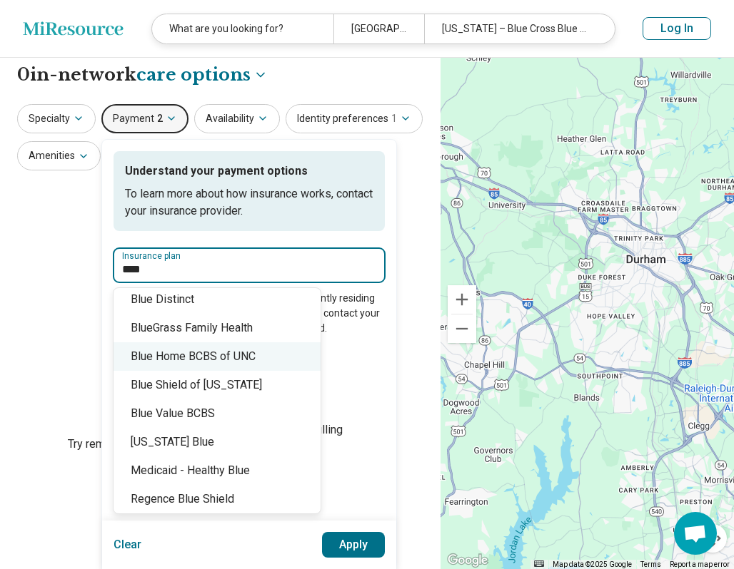
scroll to position [128, 0]
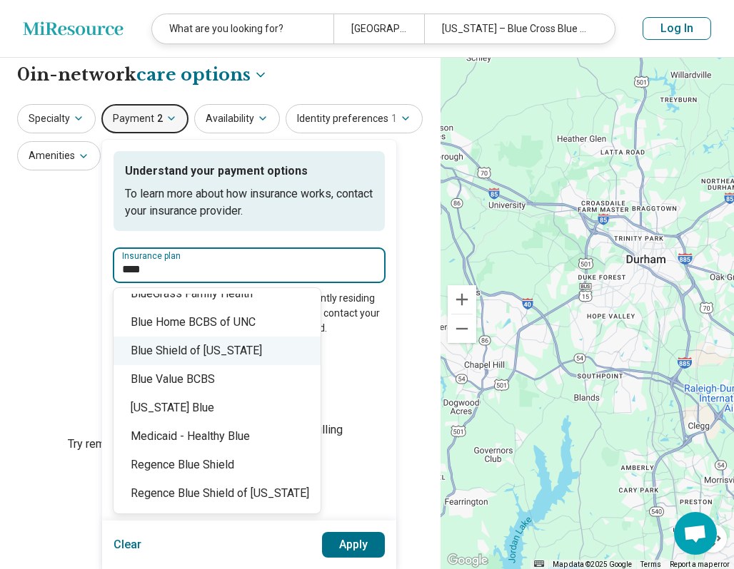
type input "****"
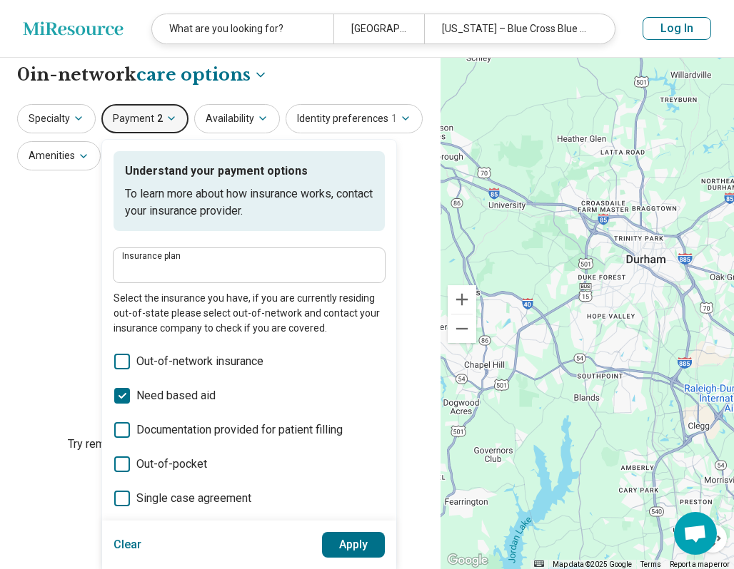
click at [242, 248] on div "Insurance plan" at bounding box center [248, 265] width 271 height 34
click at [350, 561] on div "Clear Apply" at bounding box center [249, 545] width 294 height 49
click at [350, 545] on button "Apply" at bounding box center [354, 545] width 64 height 26
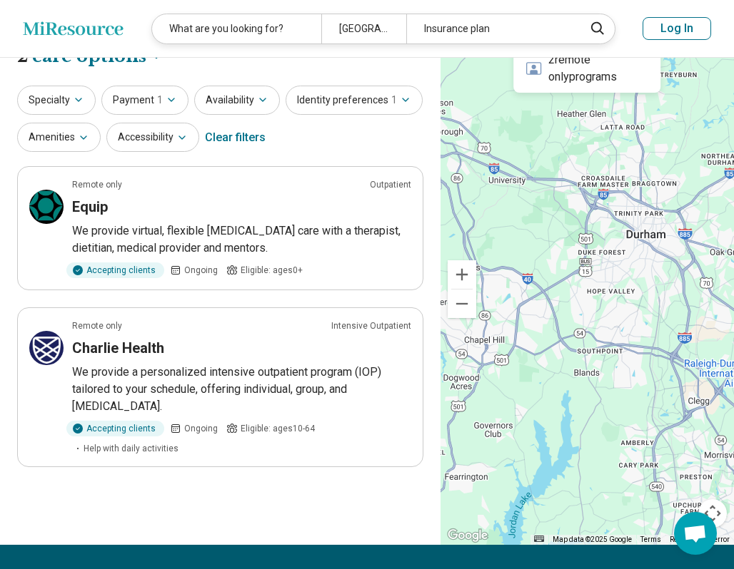
scroll to position [28, 0]
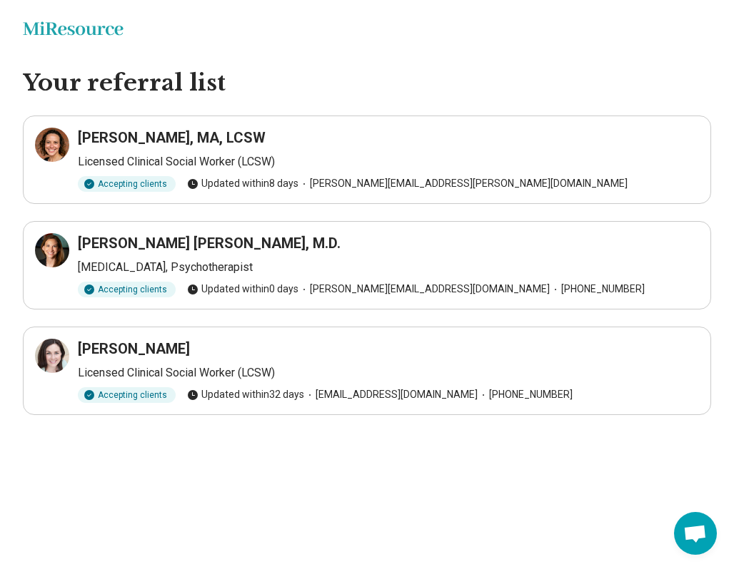
click at [198, 245] on h3 "[PERSON_NAME] [PERSON_NAME], M.D." at bounding box center [209, 243] width 263 height 20
click at [53, 153] on div at bounding box center [52, 145] width 34 height 34
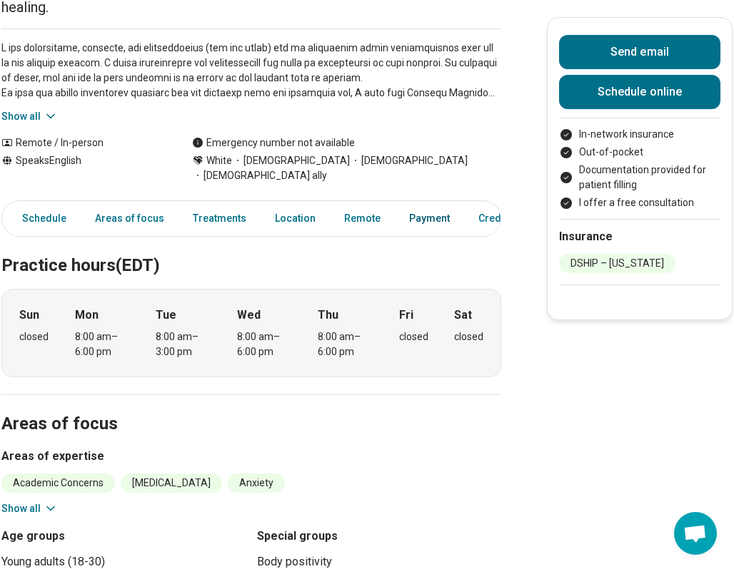
scroll to position [248, 0]
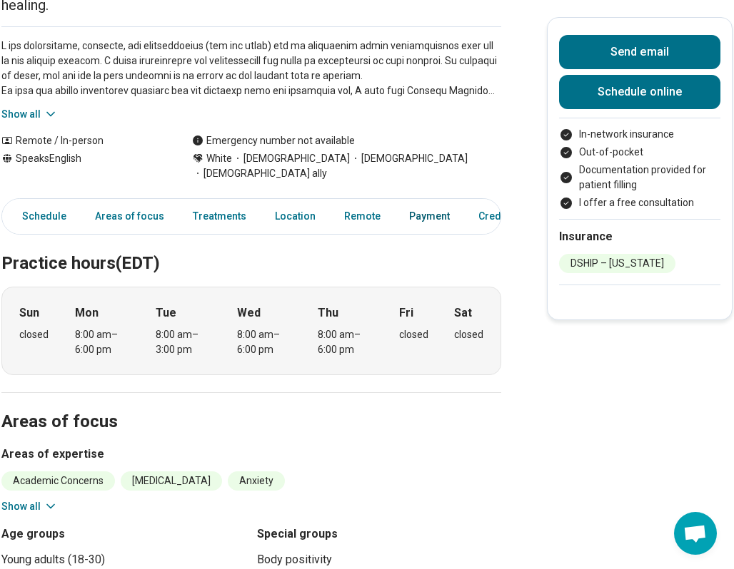
click at [420, 202] on link "Payment" at bounding box center [429, 216] width 58 height 29
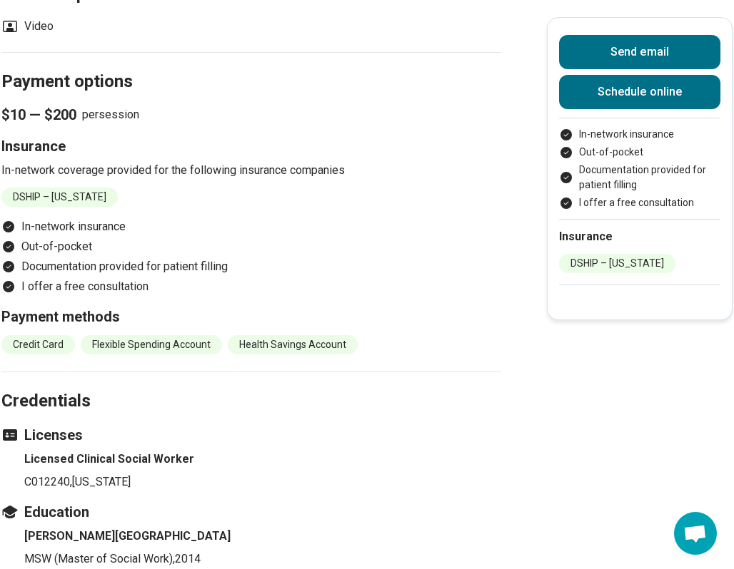
scroll to position [1454, 0]
